Goal: Transaction & Acquisition: Book appointment/travel/reservation

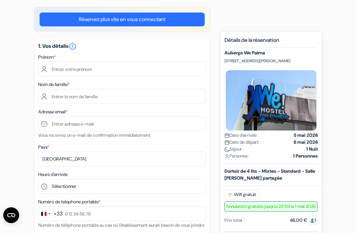
scroll to position [55, 0]
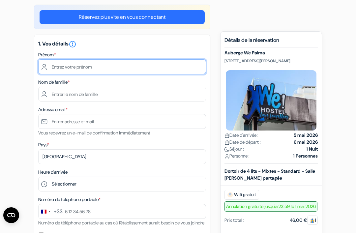
click at [87, 65] on input "text" at bounding box center [122, 66] width 168 height 15
type input "[PERSON_NAME]"
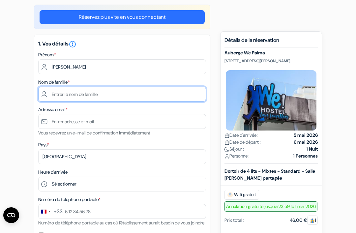
click at [127, 93] on input "text" at bounding box center [122, 94] width 168 height 15
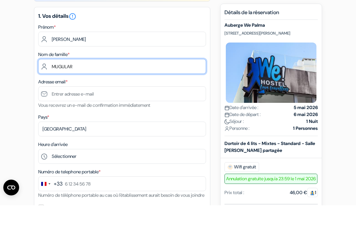
type input "MUGULAR"
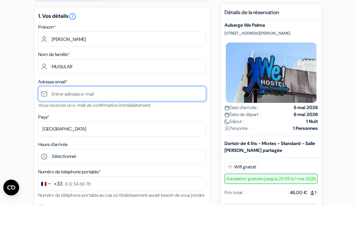
click at [139, 114] on input "text" at bounding box center [122, 121] width 168 height 15
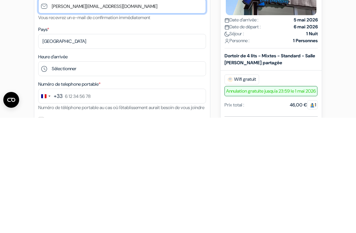
type input "[PERSON_NAME][EMAIL_ADDRESS][DOMAIN_NAME]"
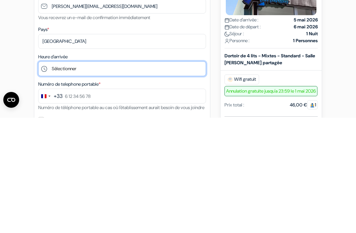
click at [164, 176] on select "Sélectionner 1:00 2:00 3:00 4:00 5:00 6:00 7:00 8:00 9:00 10:00 11:00 12:00 13:…" at bounding box center [122, 183] width 168 height 15
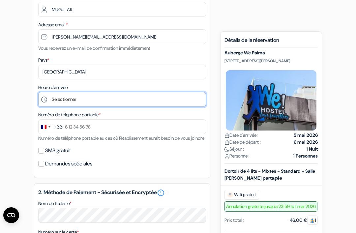
scroll to position [140, 0]
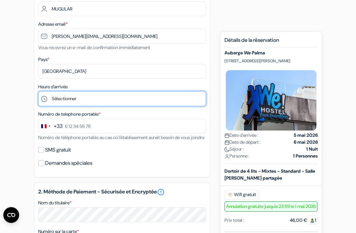
click at [173, 98] on select "Sélectionner 1:00 2:00 3:00 4:00 5:00 6:00 7:00 8:00 9:00 10:00 11:00 12:00 13:…" at bounding box center [122, 99] width 168 height 15
select select "22"
click at [150, 100] on select "Sélectionner 1:00 2:00 3:00 4:00 5:00 6:00 7:00 8:00 9:00 10:00 11:00 12:00 13:…" at bounding box center [122, 98] width 168 height 15
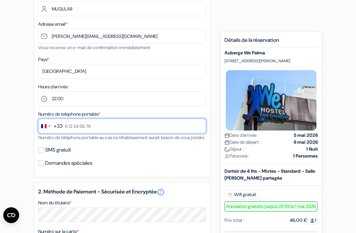
click at [135, 124] on input "text" at bounding box center [122, 126] width 168 height 15
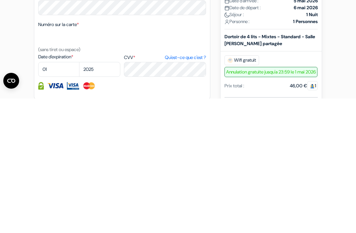
scroll to position [215, 0]
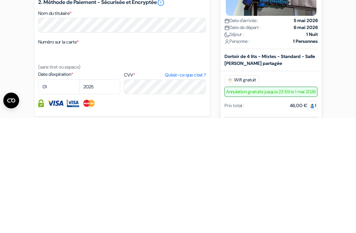
type input "6 06 42 60 48"
click at [192, 186] on link "Qu'est-ce que c'est ?" at bounding box center [185, 189] width 41 height 7
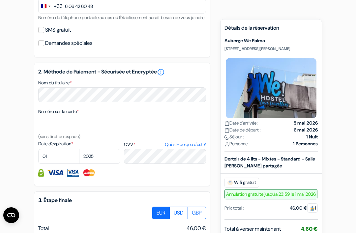
scroll to position [260, 0]
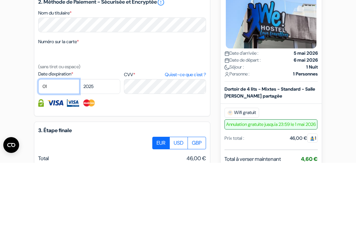
click at [63, 149] on select "01 02 03 04 05 06 07 08 09 10 11 12" at bounding box center [58, 156] width 41 height 15
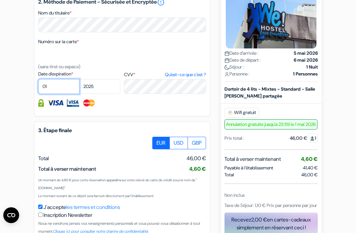
select select "10"
click at [104, 94] on select "2025 2026 2027 2028 2029 2030 2031 2032 2033 2034 2035 2036 2037 2038 2039 2040…" at bounding box center [99, 86] width 41 height 15
select select "2027"
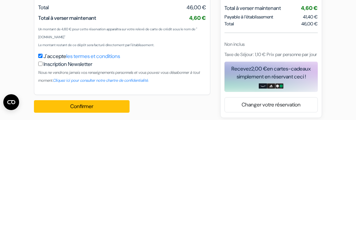
scroll to position [381, 0]
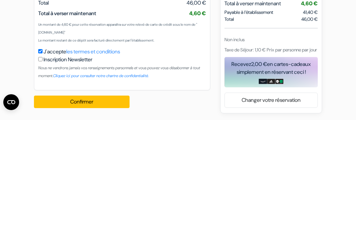
click at [87, 208] on button "Confirmer Loading..." at bounding box center [81, 214] width 95 height 13
